Goal: Check status: Check status

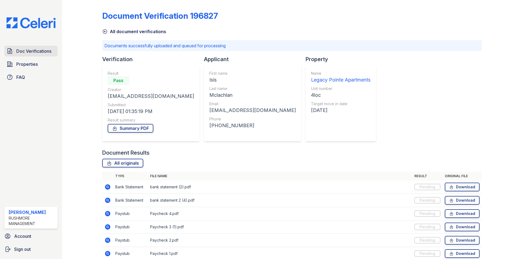
click at [40, 51] on span "Doc Verifications" at bounding box center [33, 51] width 35 height 7
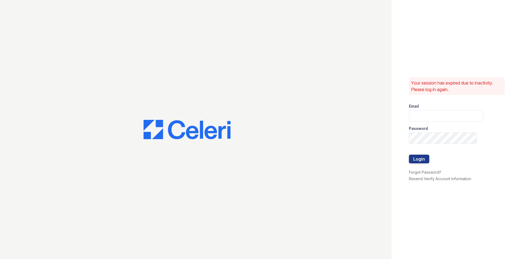
type input "[EMAIL_ADDRESS][DOMAIN_NAME]"
click at [417, 160] on button "Login" at bounding box center [419, 159] width 20 height 9
